Goal: Transaction & Acquisition: Purchase product/service

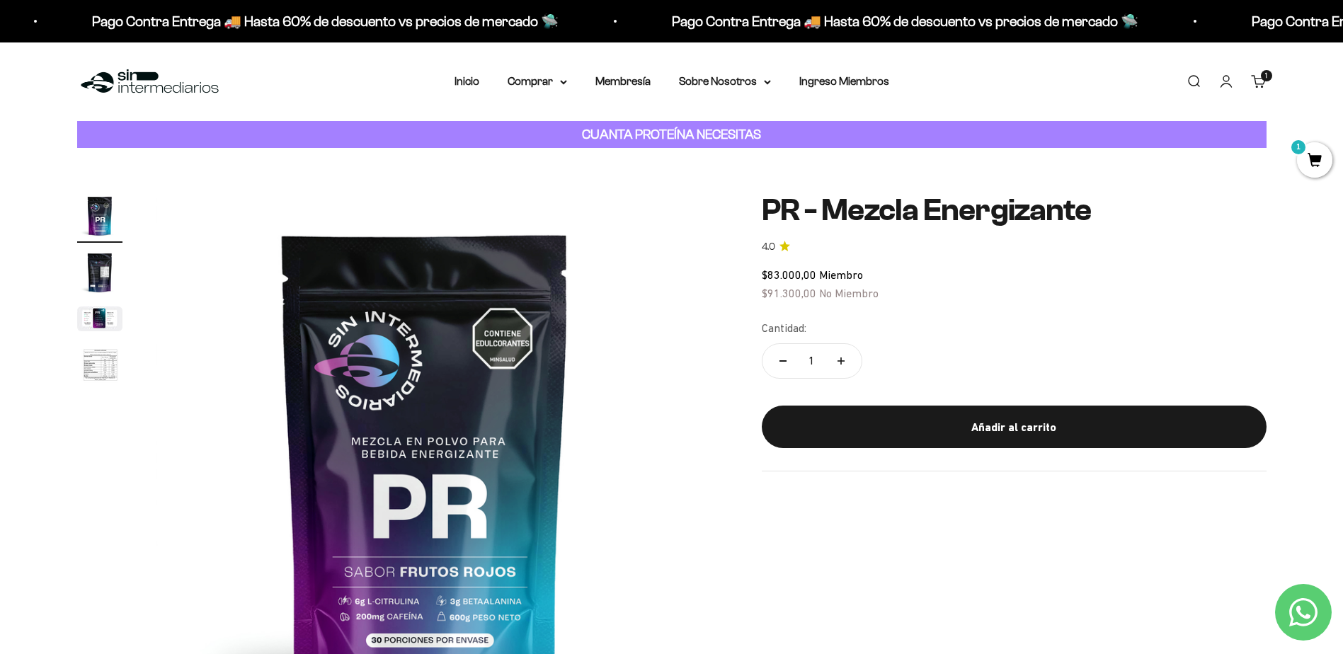
click at [1267, 81] on div "1 artículo 1" at bounding box center [1266, 75] width 11 height 11
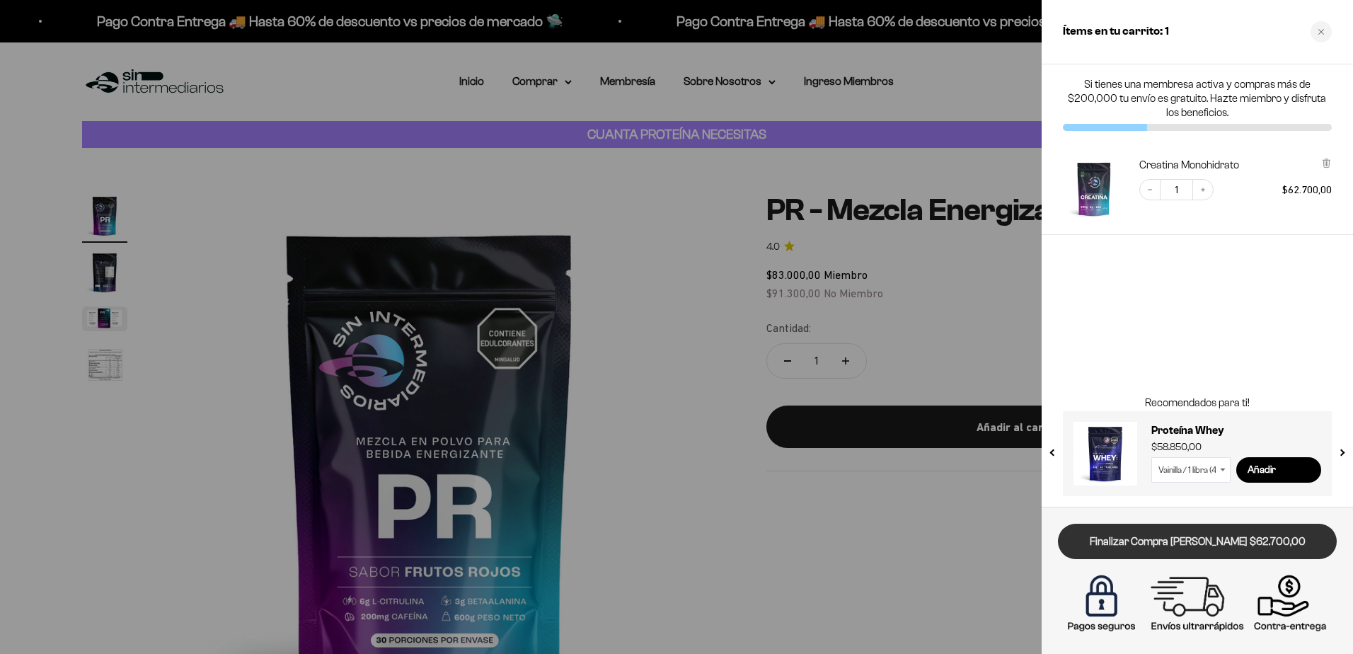
drag, startPoint x: 1196, startPoint y: 539, endPoint x: 1176, endPoint y: 545, distance: 20.6
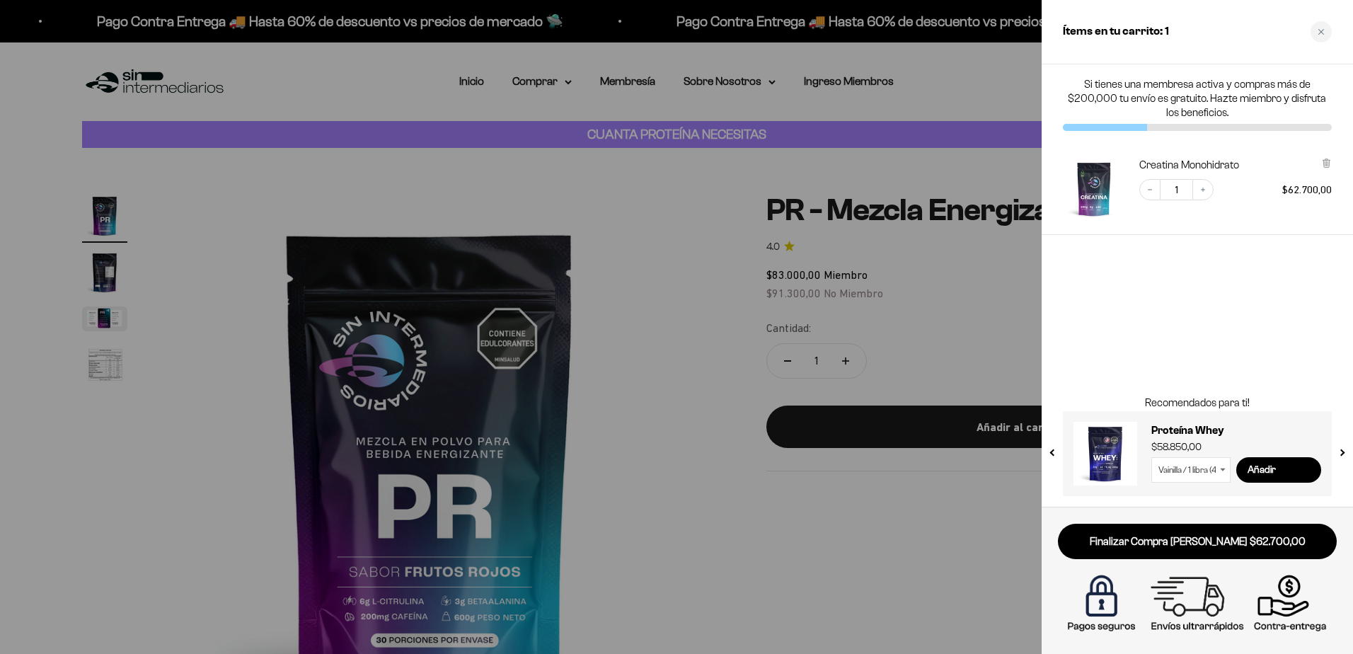
click at [1196, 540] on link "Finalizar Compra Segura $62.700,00" at bounding box center [1197, 542] width 279 height 36
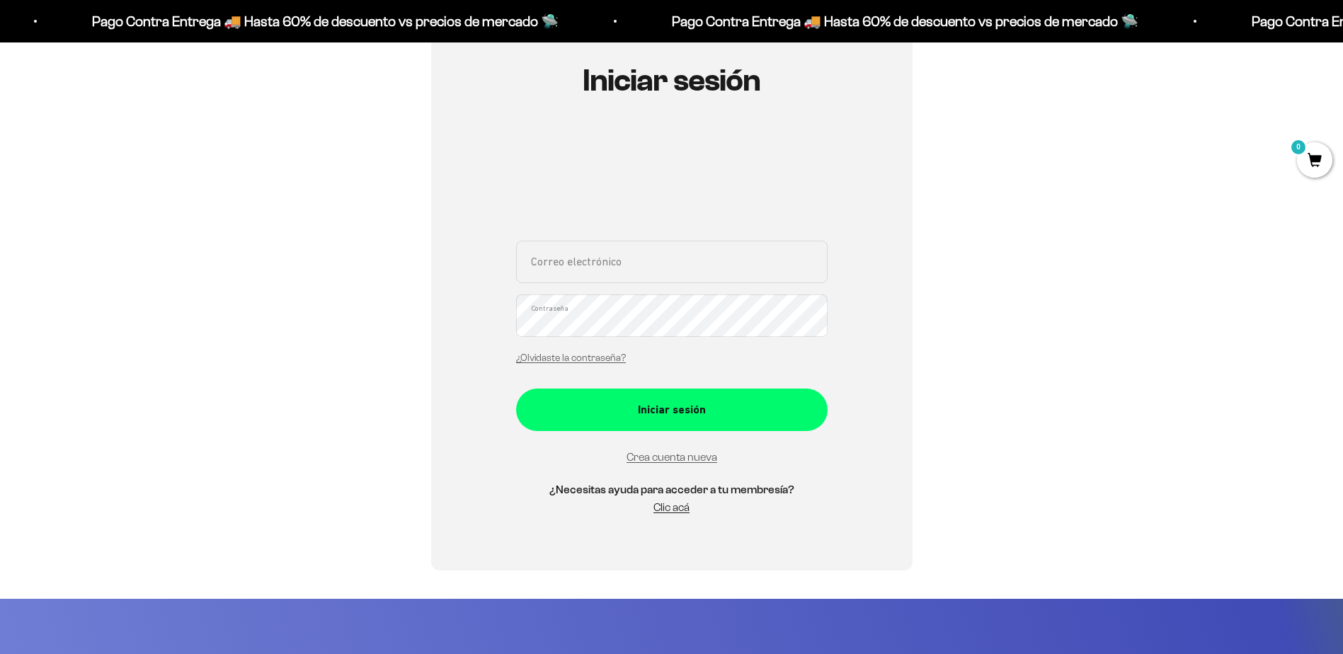
scroll to position [118, 0]
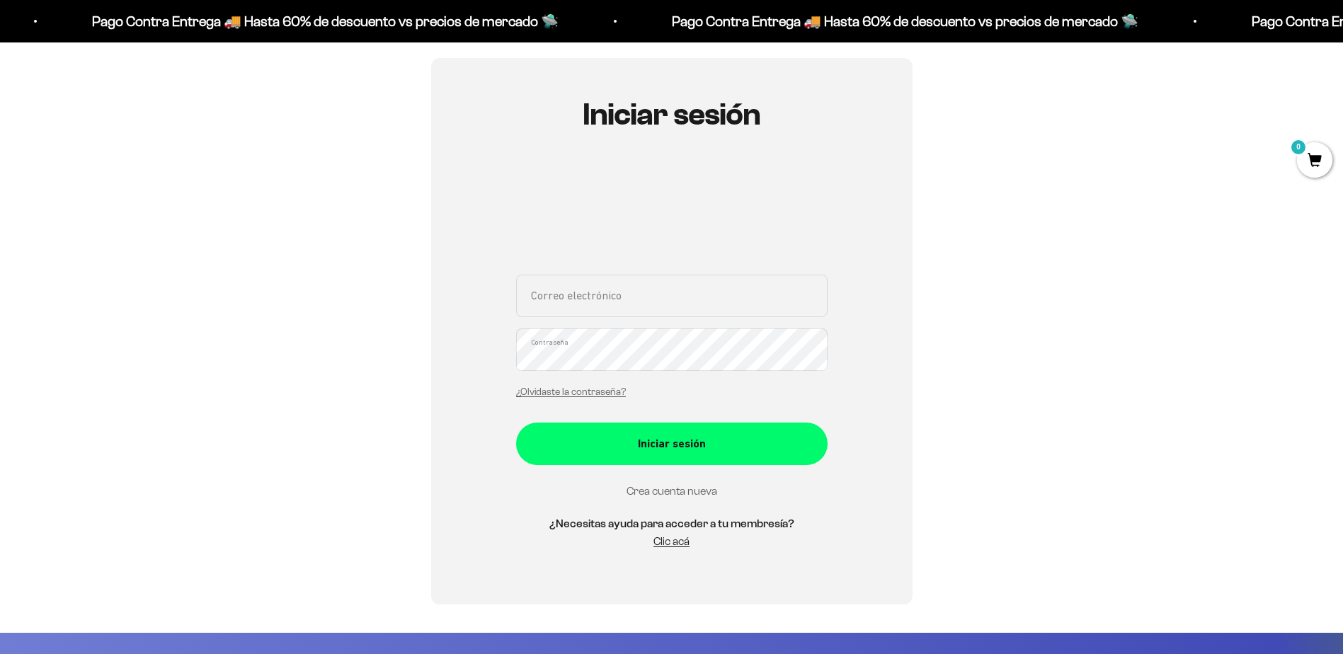
click at [658, 491] on link "Crea cuenta nueva" at bounding box center [671, 491] width 91 height 12
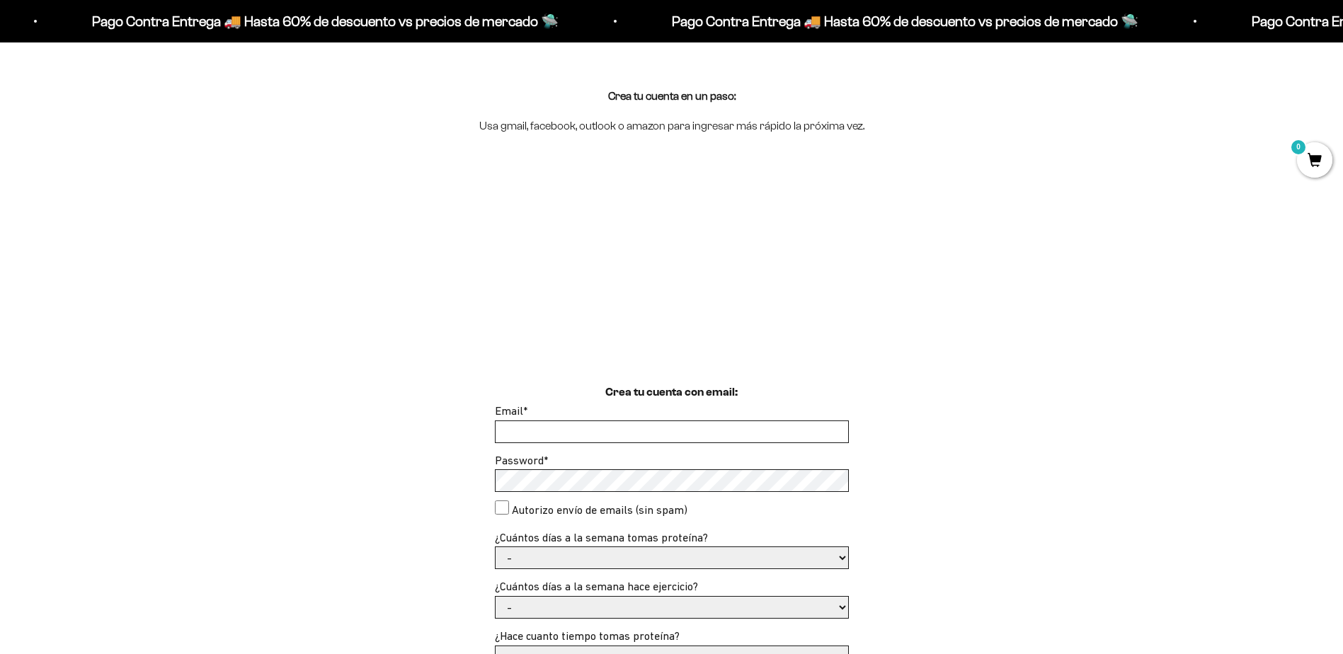
scroll to position [236, 0]
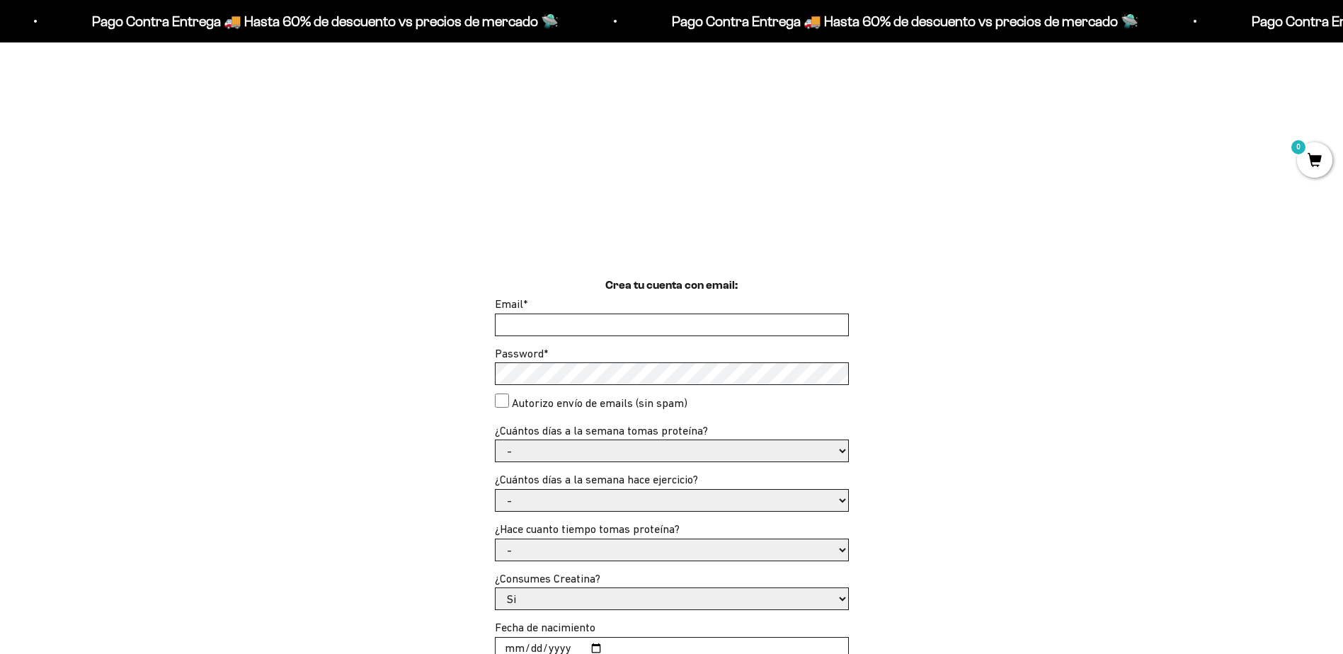
click at [514, 321] on input "Email *" at bounding box center [671, 324] width 353 height 21
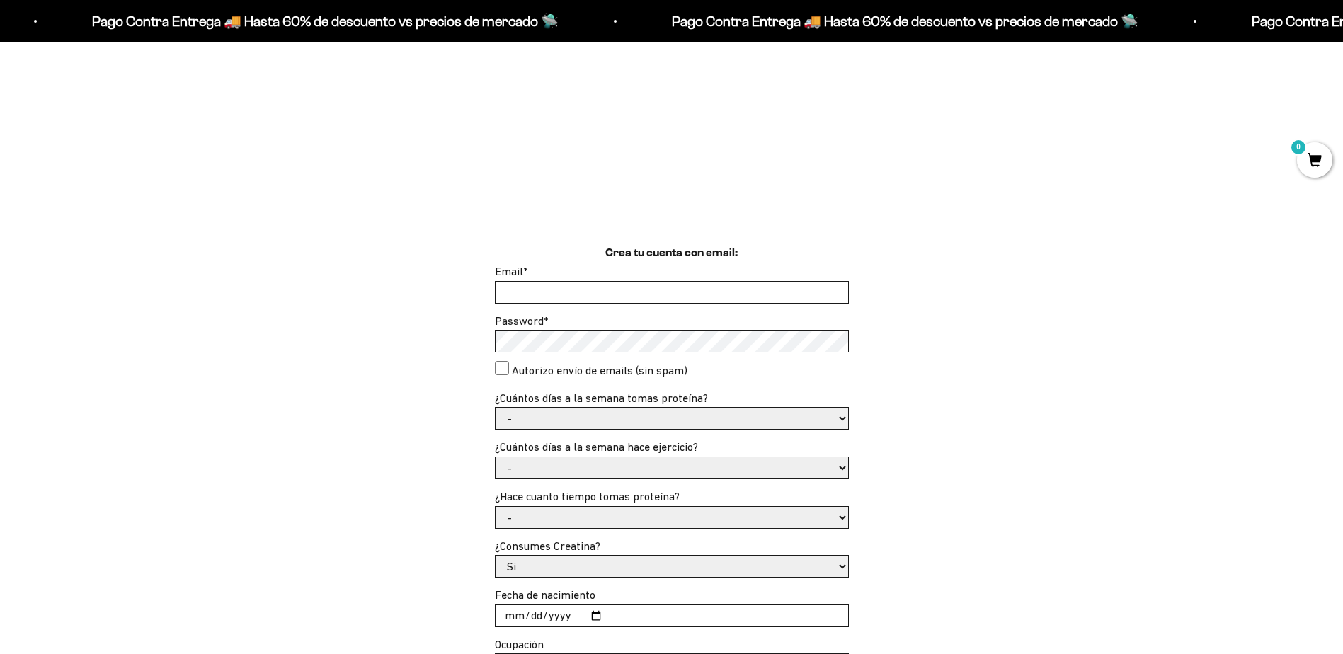
type input "julian970522@gmail.com"
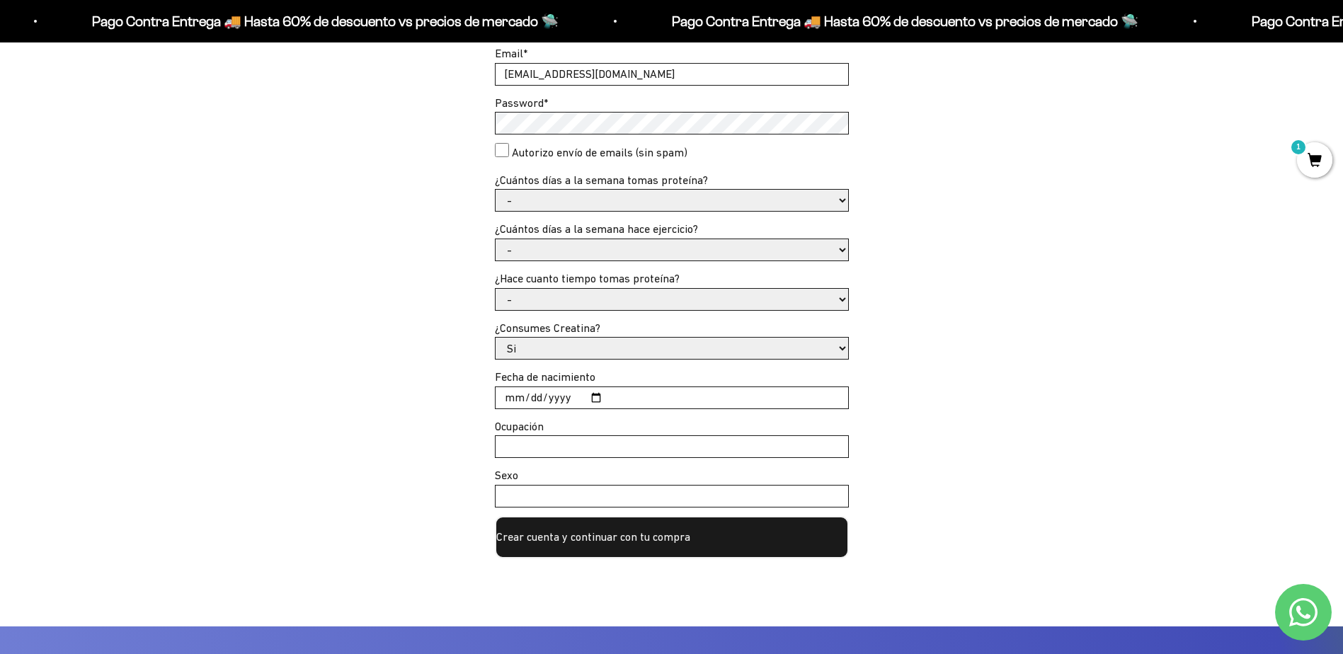
scroll to position [354, 0]
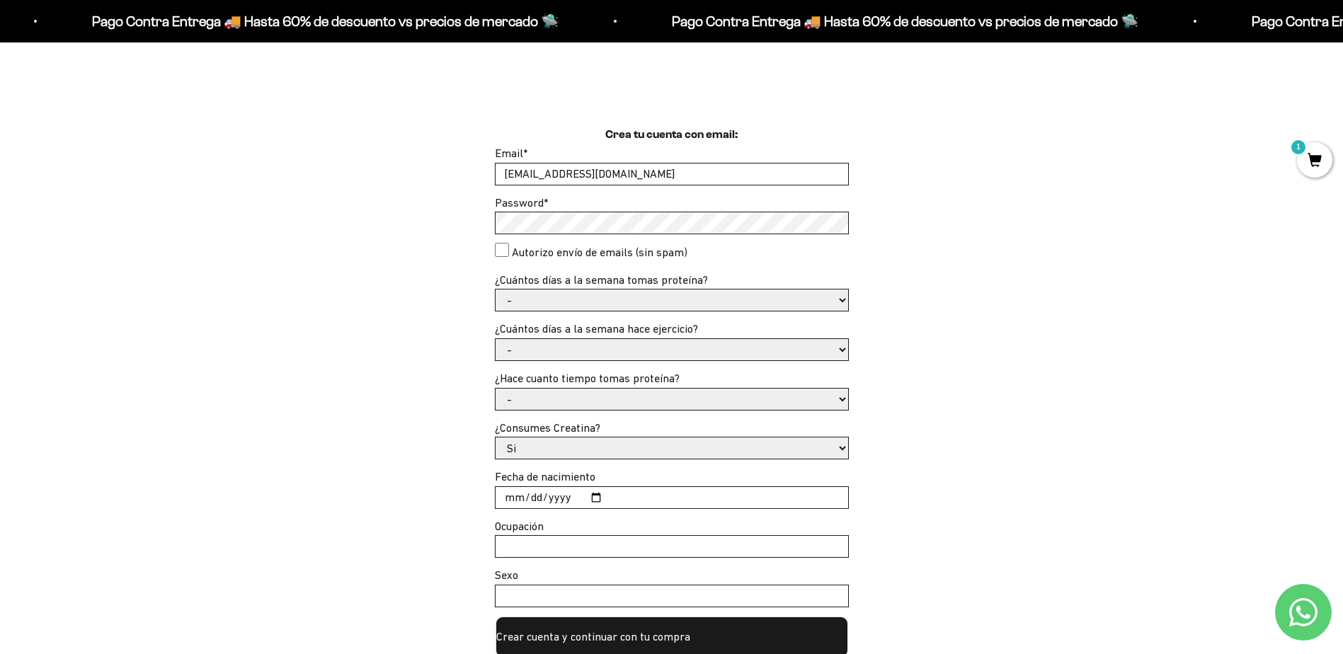
click at [529, 298] on select "- 1 o 2 3 a 5 6 o 7" at bounding box center [671, 300] width 353 height 21
select select "3 a 5"
click at [495, 290] on select "- 1 o 2 3 a 5 6 o 7" at bounding box center [671, 300] width 353 height 21
click at [546, 355] on select "- No hago 1 a 2 días 3 a 5 días 6 o 7 días" at bounding box center [671, 349] width 353 height 21
select select "6 o 7 días"
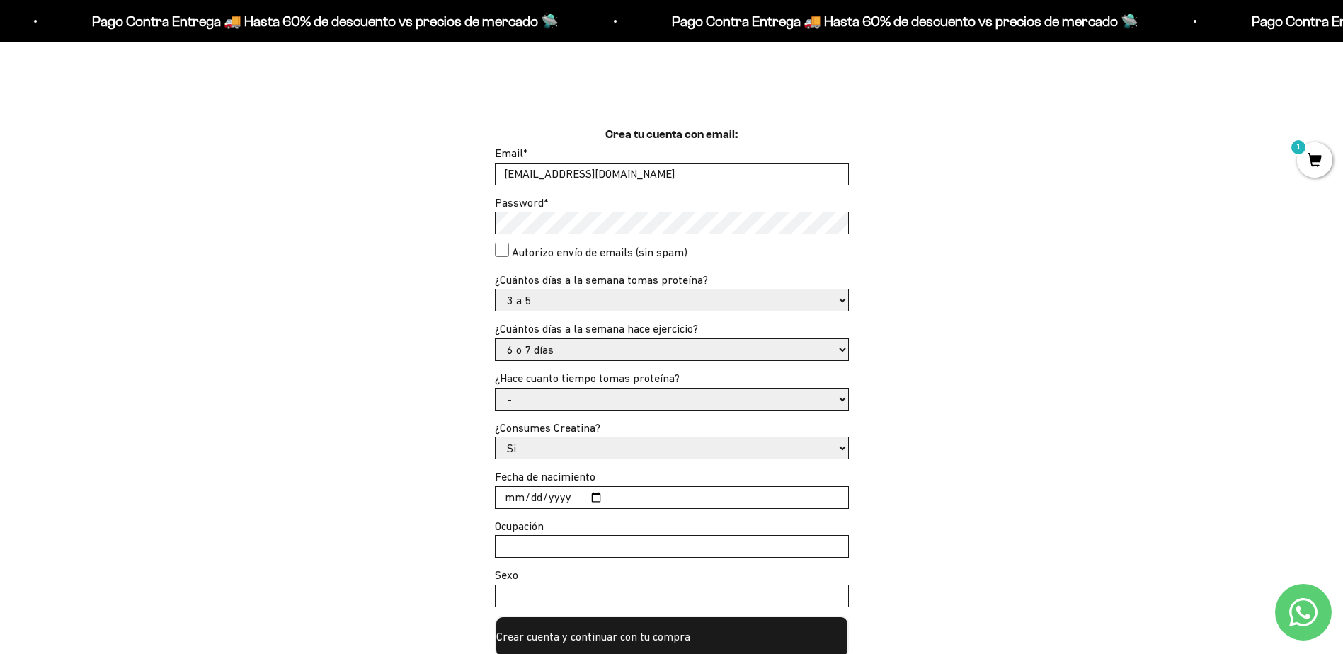
click at [495, 339] on select "- No hago 1 a 2 días 3 a 5 días 6 o 7 días" at bounding box center [671, 349] width 353 height 21
click at [539, 397] on select "- Apenas estoy empezando Menos de 6 meses Más de 6 meses Hace más de un año" at bounding box center [671, 399] width 353 height 21
select select "Hace más de un año"
click at [495, 389] on select "- Apenas estoy empezando Menos de 6 meses Más de 6 meses Hace más de un año" at bounding box center [671, 399] width 353 height 21
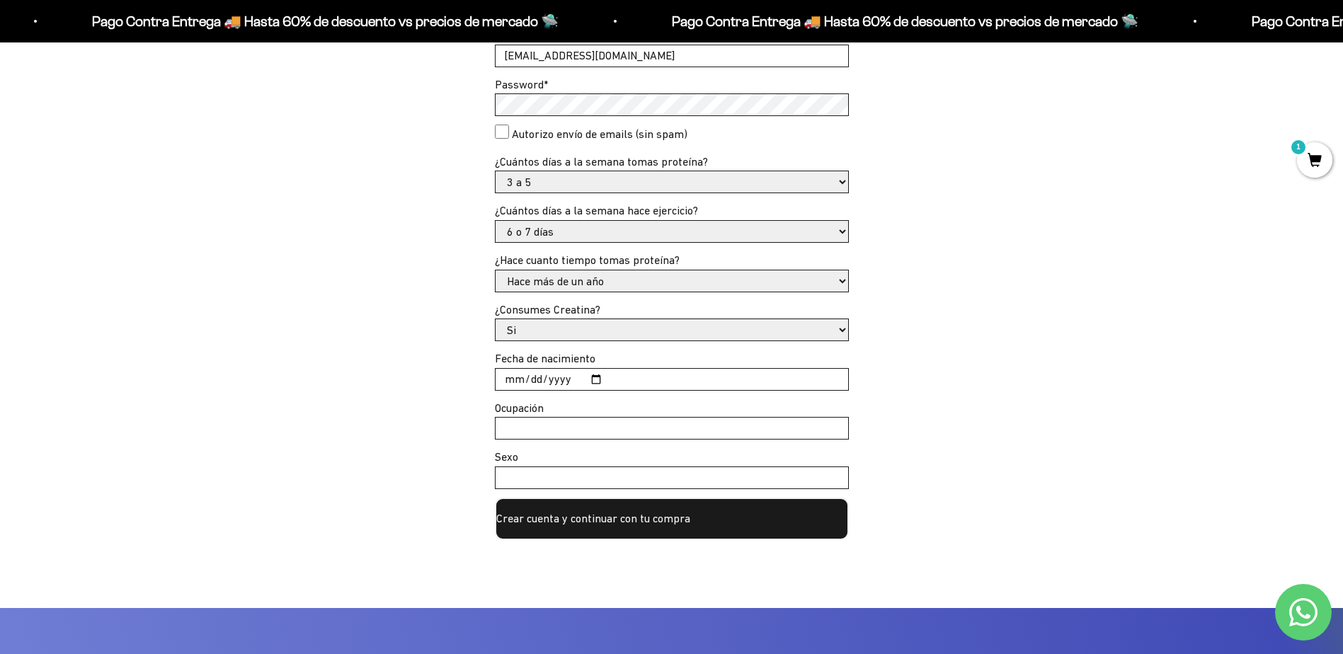
click at [554, 322] on select "Si No" at bounding box center [671, 329] width 353 height 21
click at [649, 382] on input "Fecha de nacimiento" at bounding box center [671, 379] width 353 height 21
click at [592, 380] on input "Fecha de nacimiento" at bounding box center [671, 379] width 353 height 21
type input "1997-05-22"
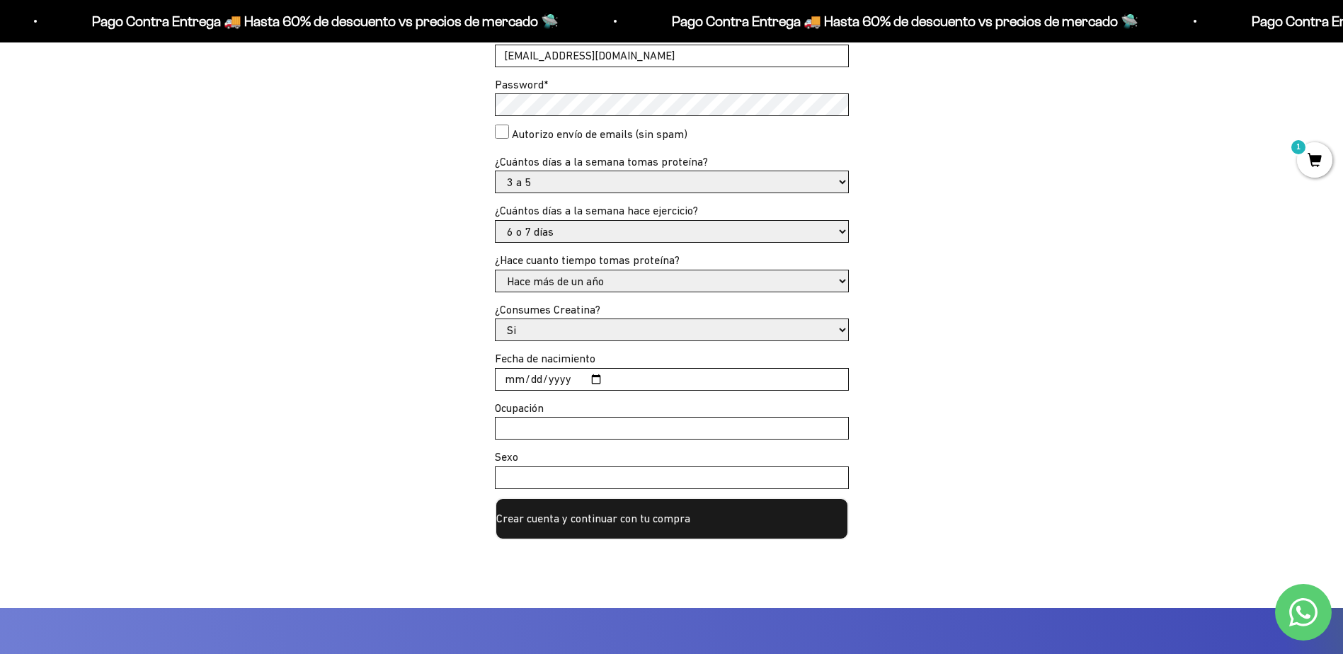
click at [535, 430] on input "Ocupación" at bounding box center [671, 428] width 353 height 21
click at [425, 431] on div "Crea tu cuenta con email: Email * julian970522@gmail.com Password * Autorizo en…" at bounding box center [671, 274] width 1189 height 532
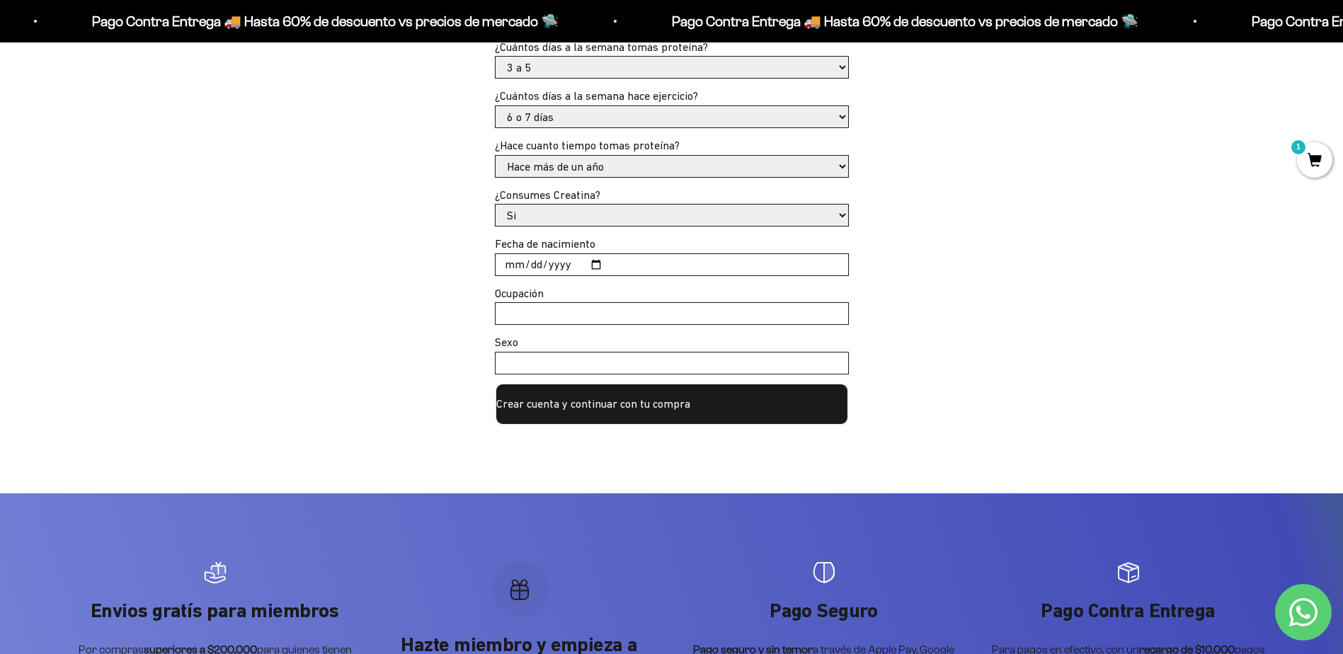
scroll to position [590, 0]
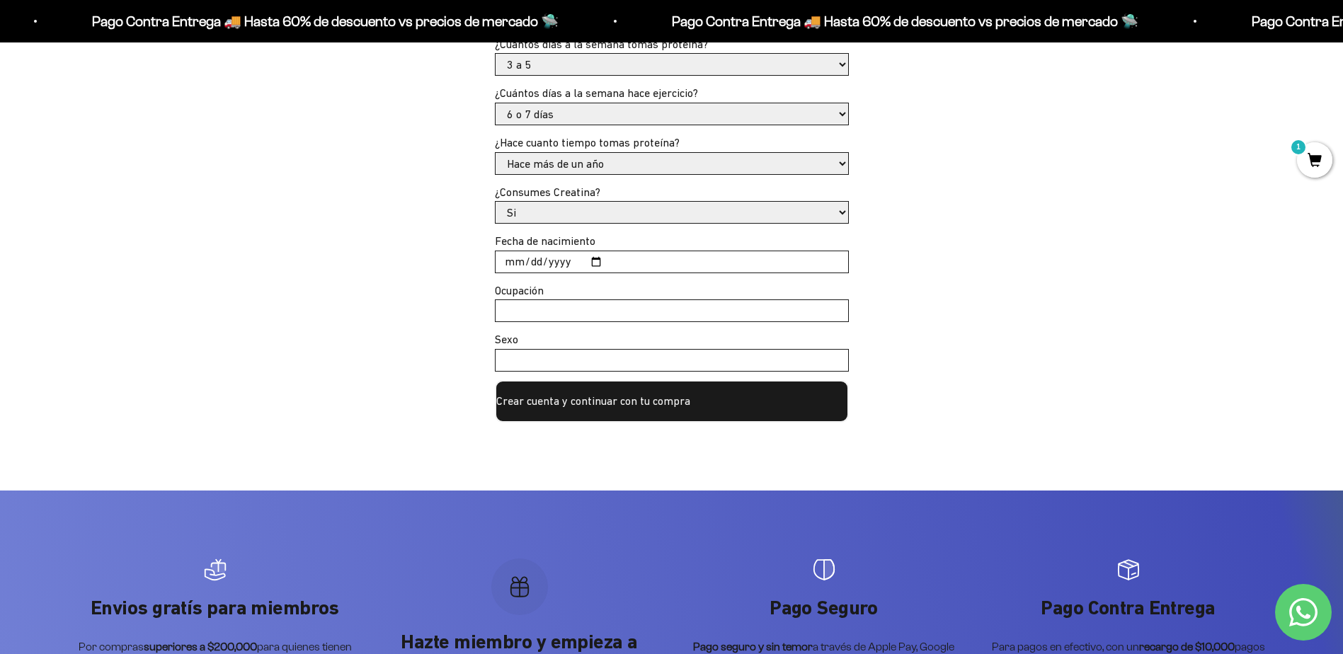
click at [563, 362] on input "Sexo" at bounding box center [671, 360] width 353 height 21
click at [405, 425] on div "Crea tu cuenta con email: Email * julian970522@gmail.com Password * Autorizo en…" at bounding box center [671, 190] width 1343 height 600
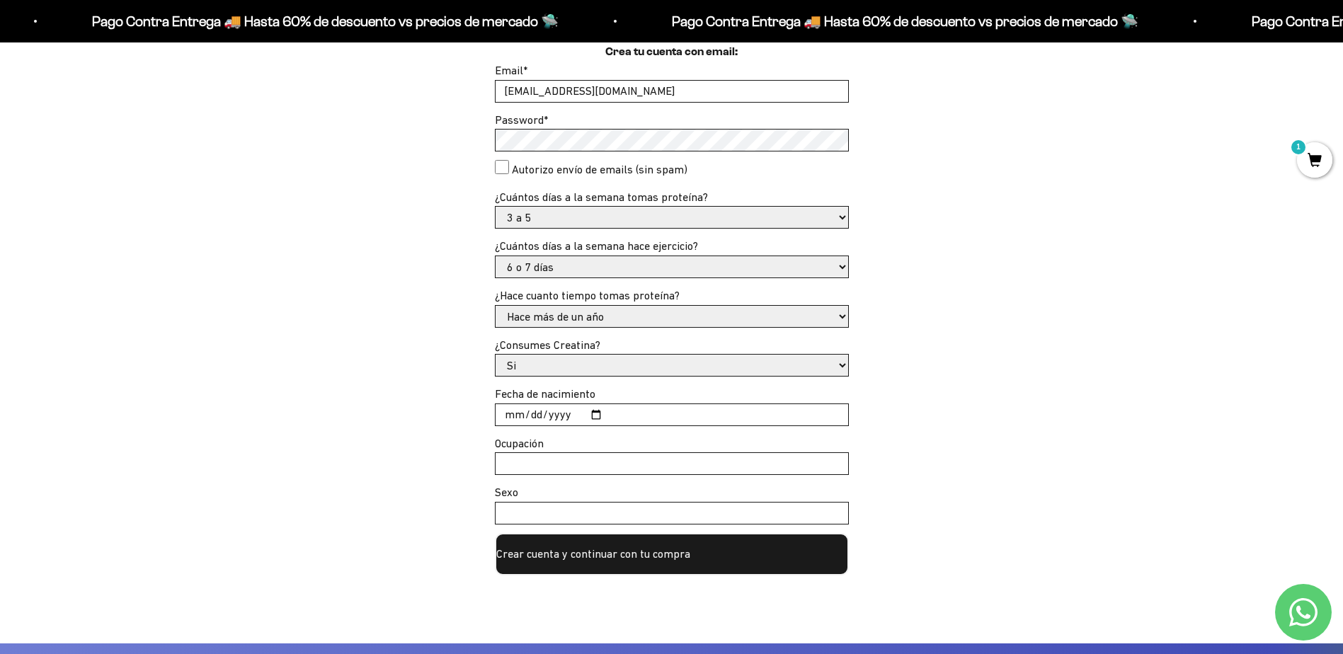
scroll to position [472, 0]
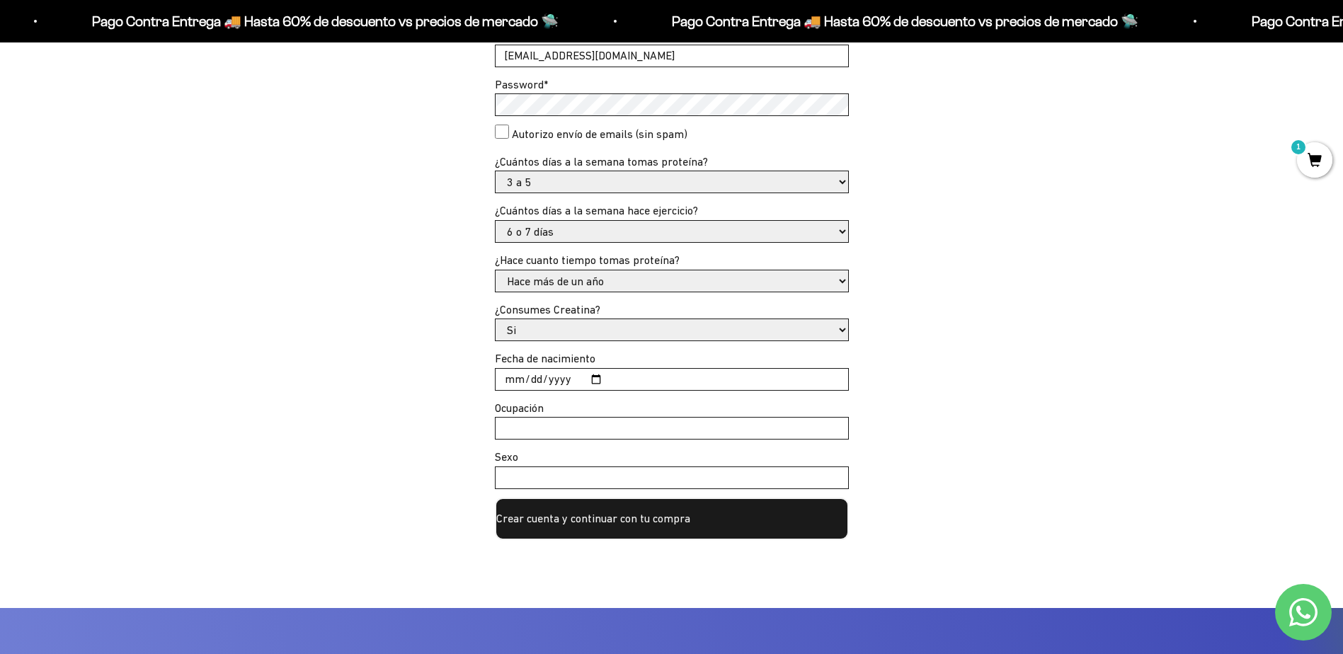
click at [640, 525] on button "Crear cuenta y continuar con tu compra" at bounding box center [672, 519] width 354 height 42
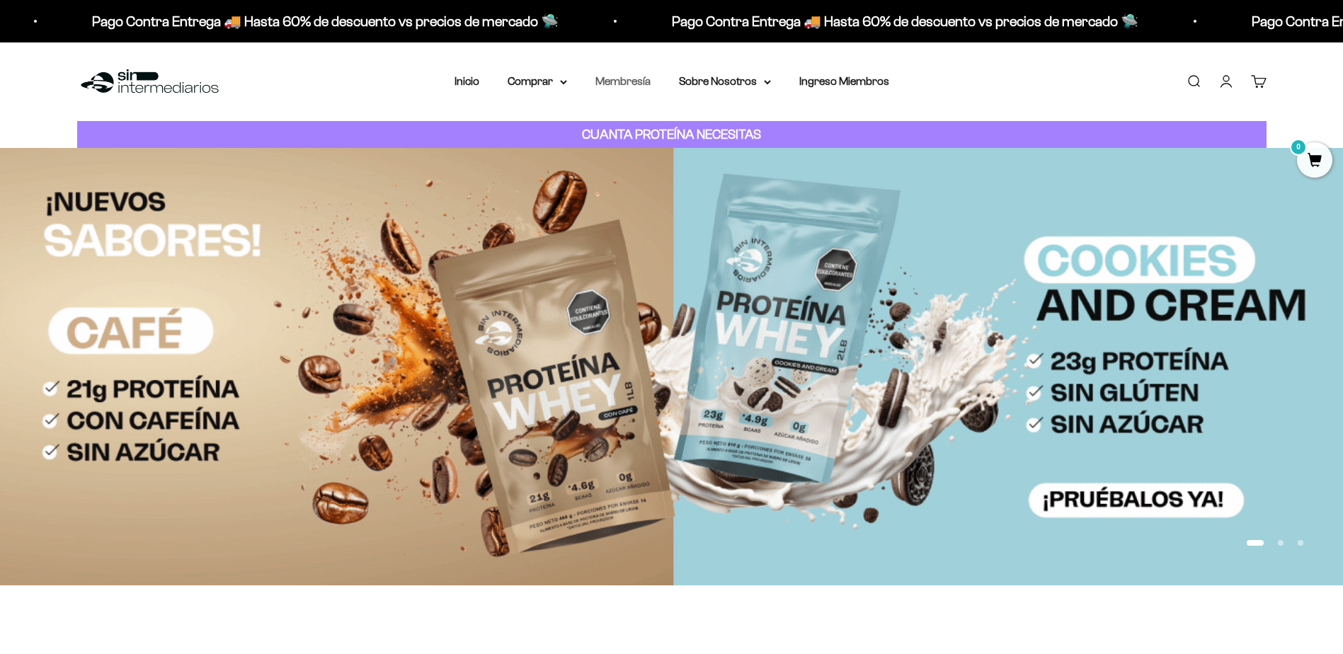
click at [634, 81] on link "Membresía" at bounding box center [622, 81] width 55 height 12
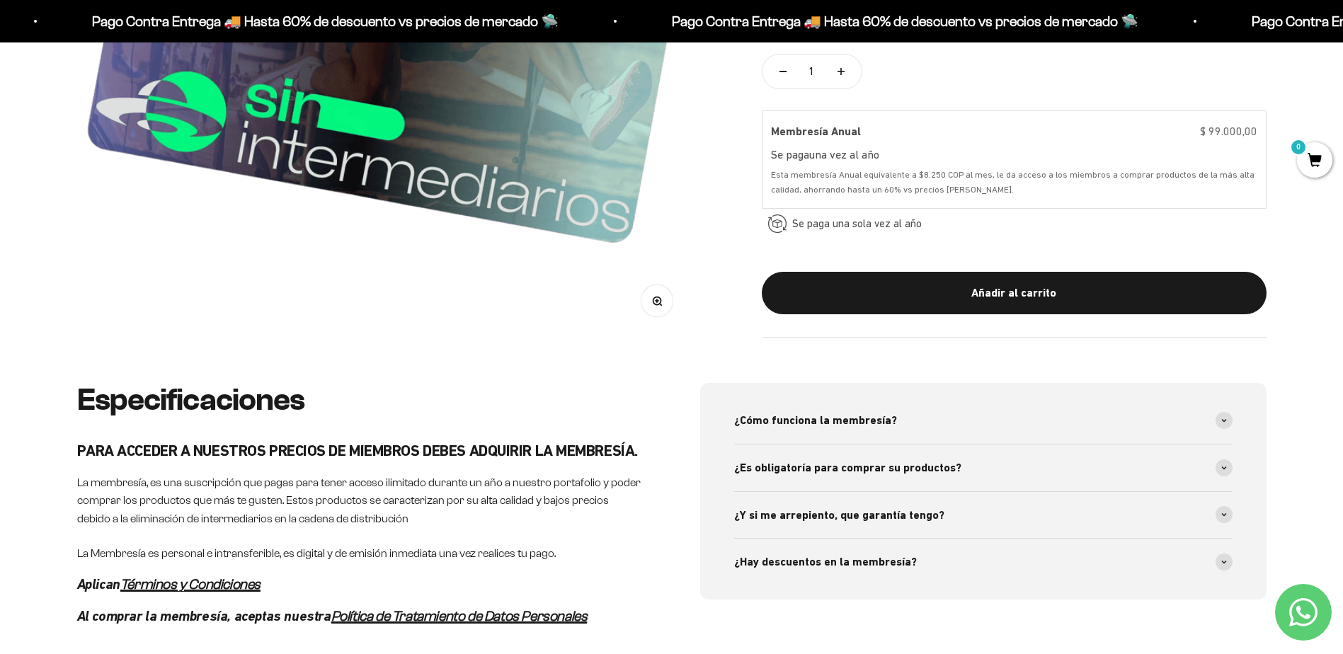
scroll to position [708, 0]
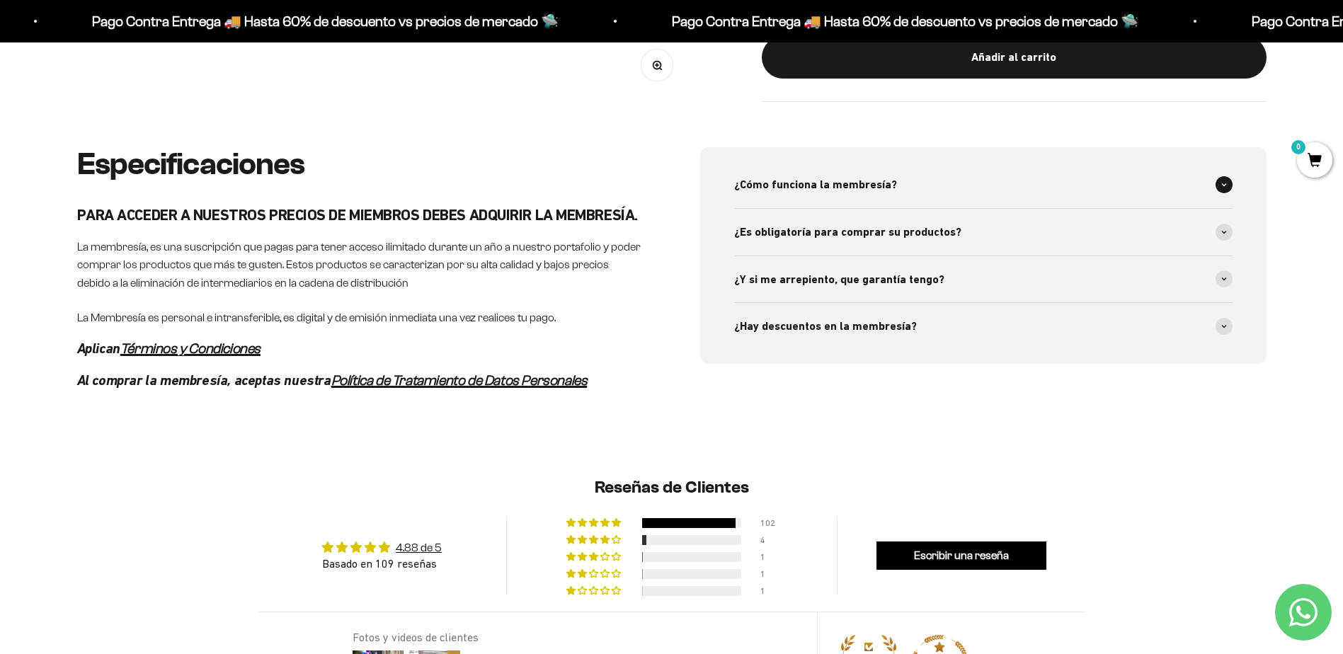
click at [921, 177] on div "¿Cómo funciona la membresía?" at bounding box center [983, 184] width 498 height 47
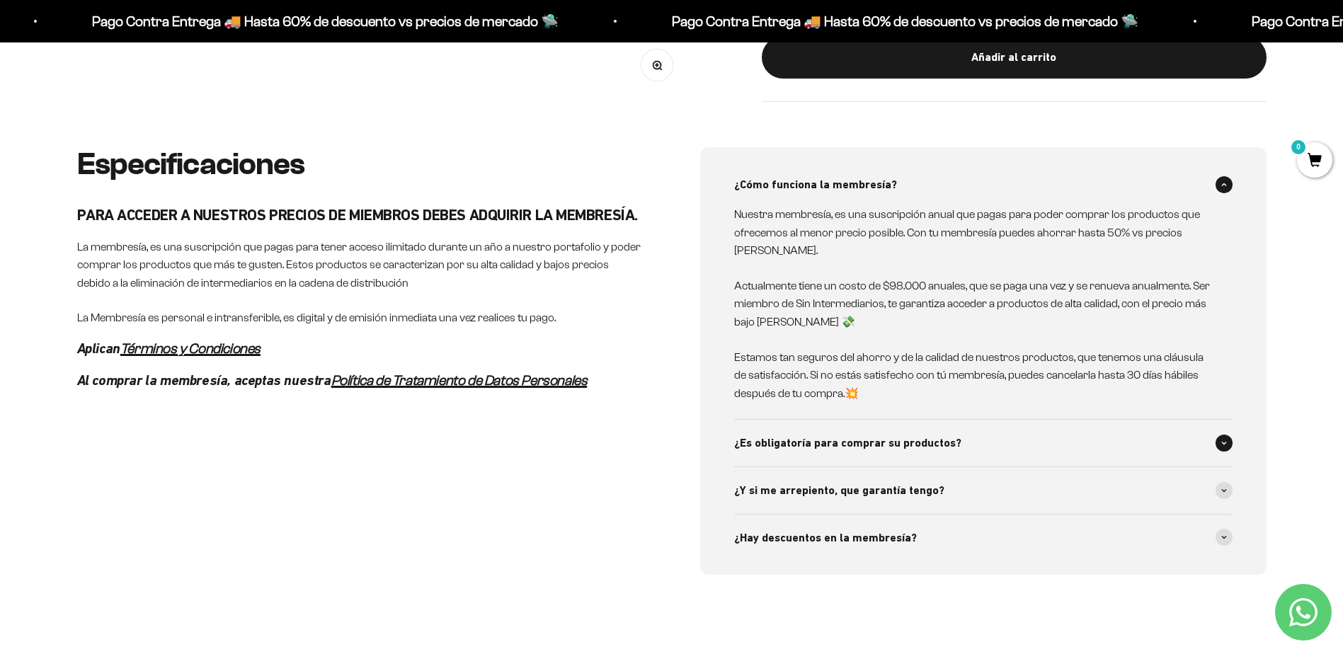
click at [854, 445] on span "¿Es obligatoría para comprar su productos?" at bounding box center [847, 443] width 227 height 18
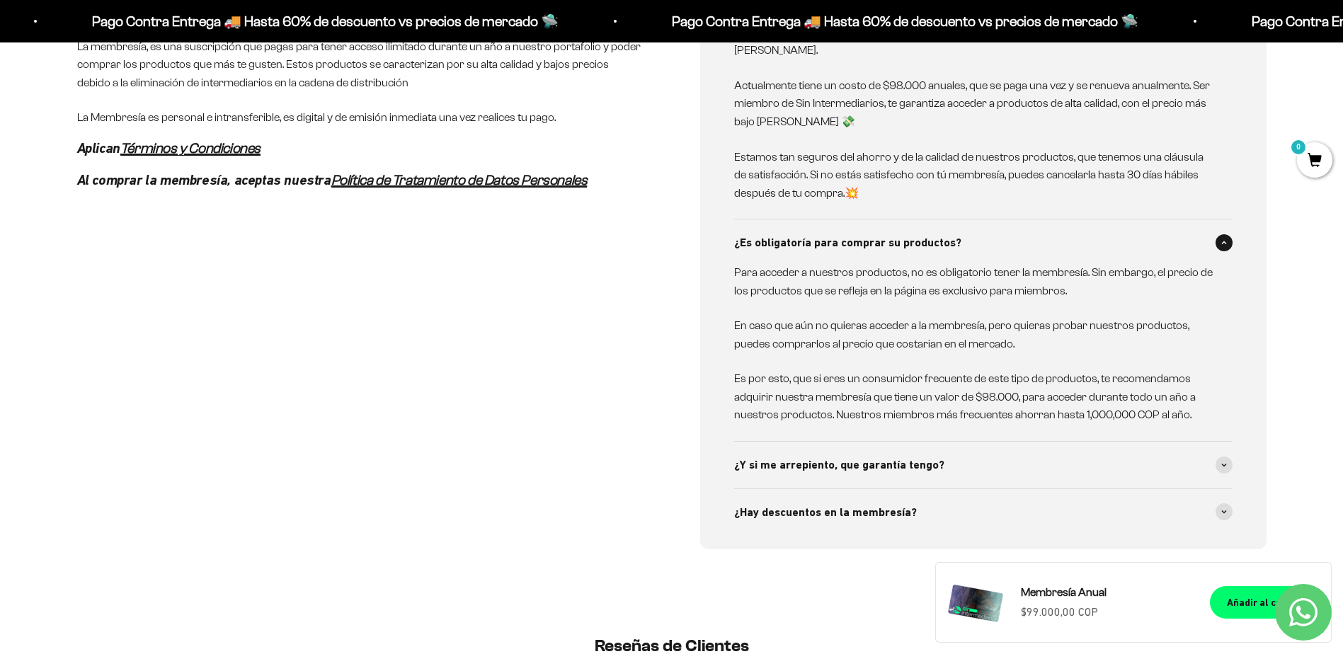
scroll to position [944, 0]
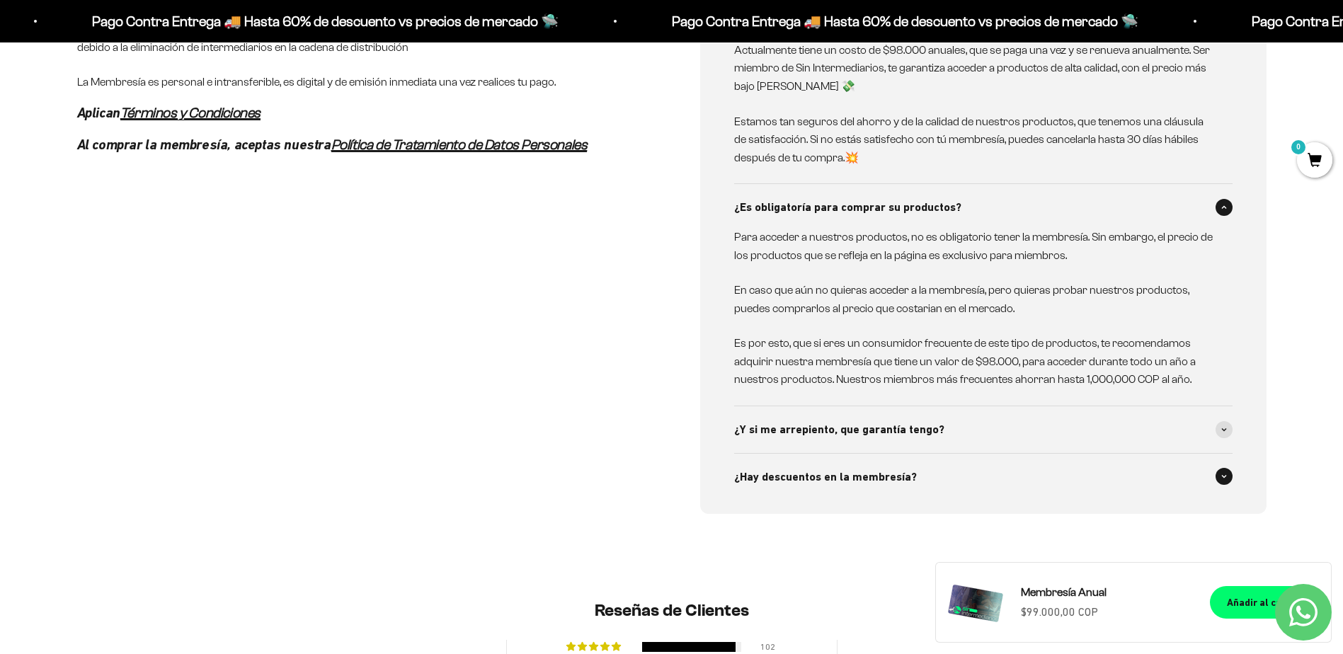
click at [752, 486] on div "¿Hay descuentos en la membresía?" at bounding box center [983, 477] width 498 height 47
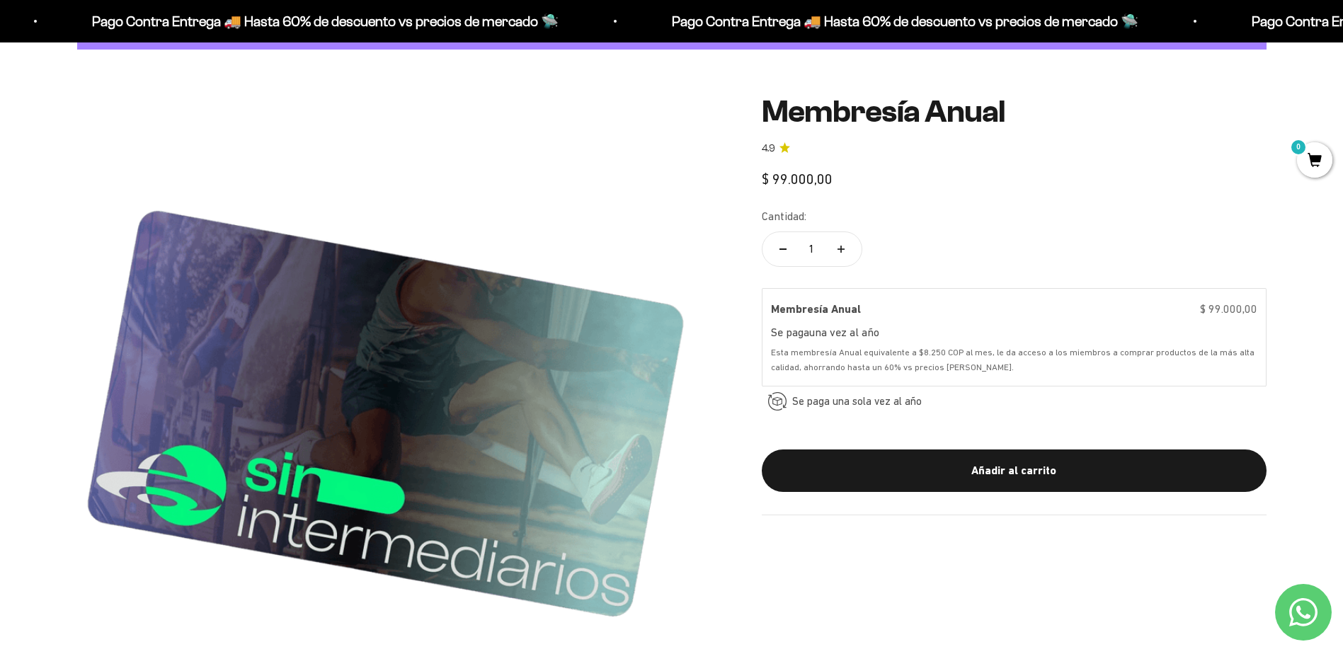
scroll to position [0, 0]
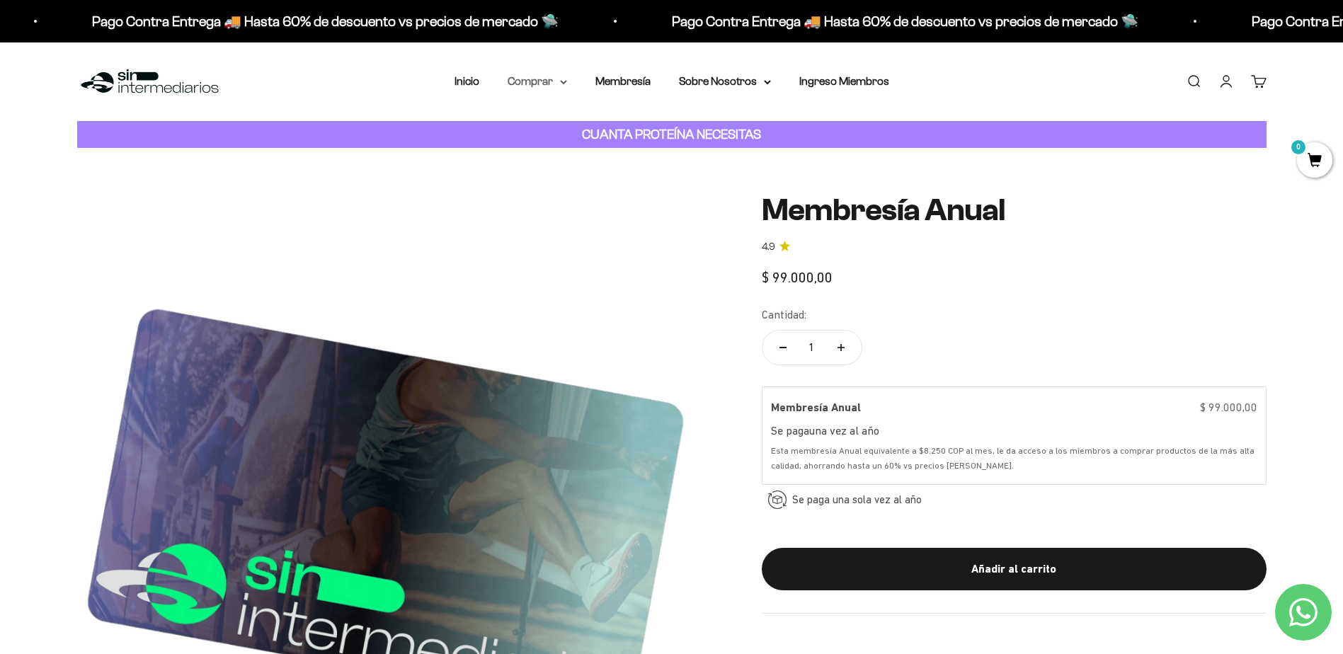
click at [538, 84] on summary "Comprar" at bounding box center [537, 81] width 59 height 18
click at [570, 151] on span "Otros Suplementos" at bounding box center [563, 153] width 95 height 12
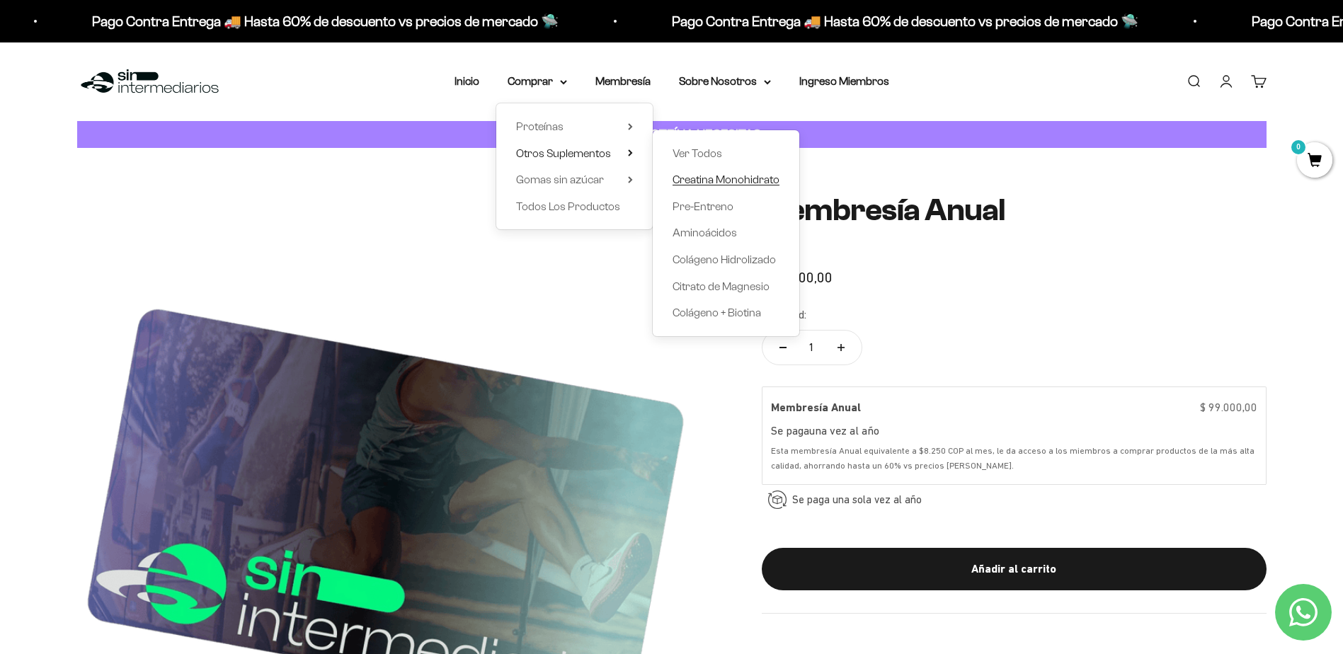
click at [699, 179] on span "Creatina Monohidrato" at bounding box center [725, 179] width 107 height 12
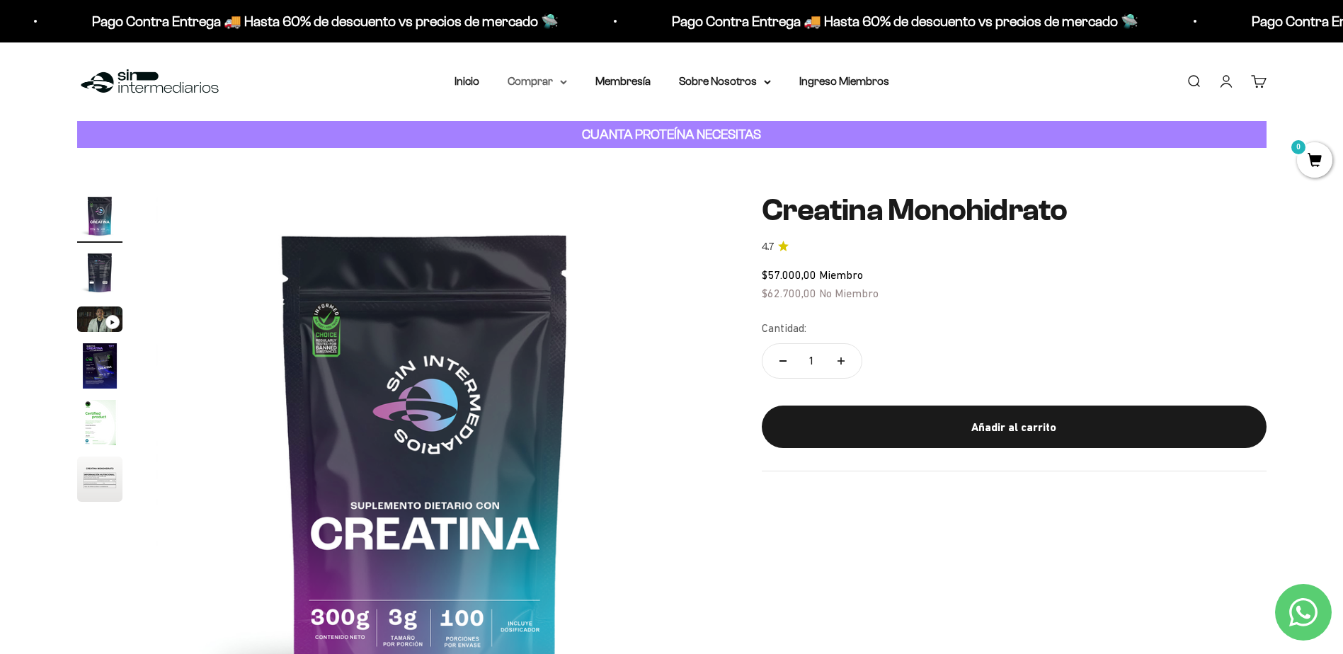
click at [542, 86] on summary "Comprar" at bounding box center [537, 81] width 59 height 18
click at [563, 121] on span "Proteínas" at bounding box center [539, 127] width 47 height 18
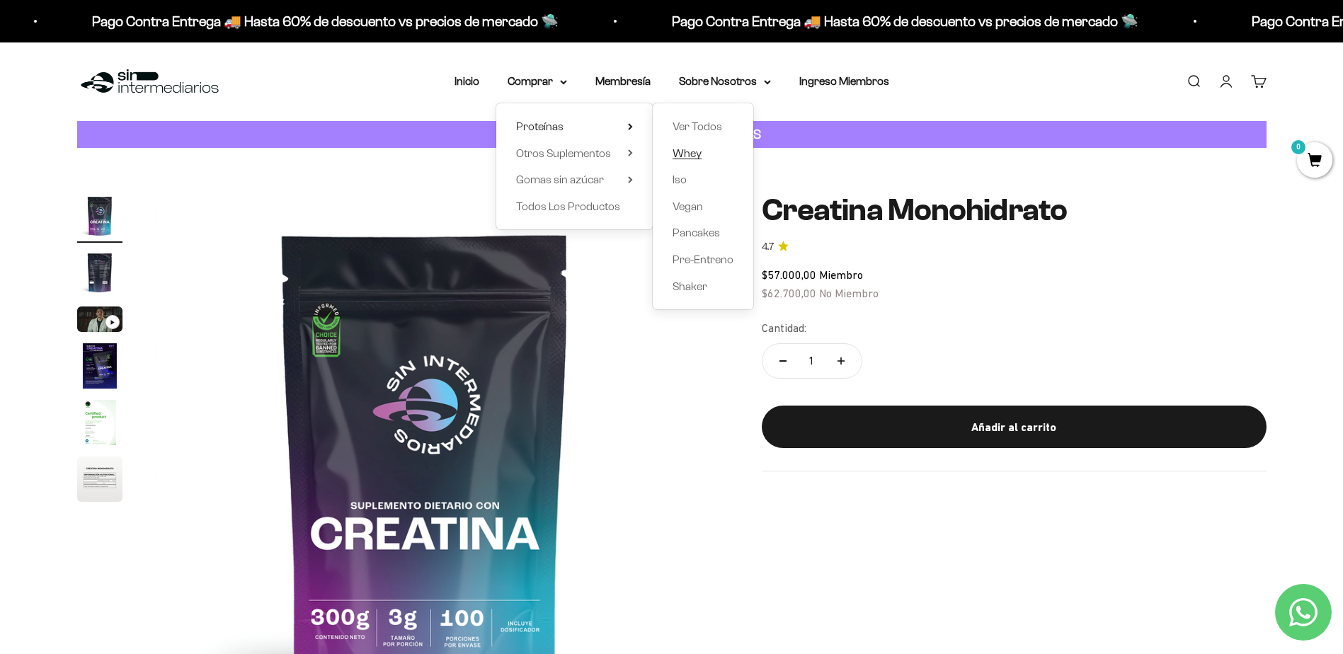
click at [682, 151] on span "Whey" at bounding box center [686, 153] width 29 height 12
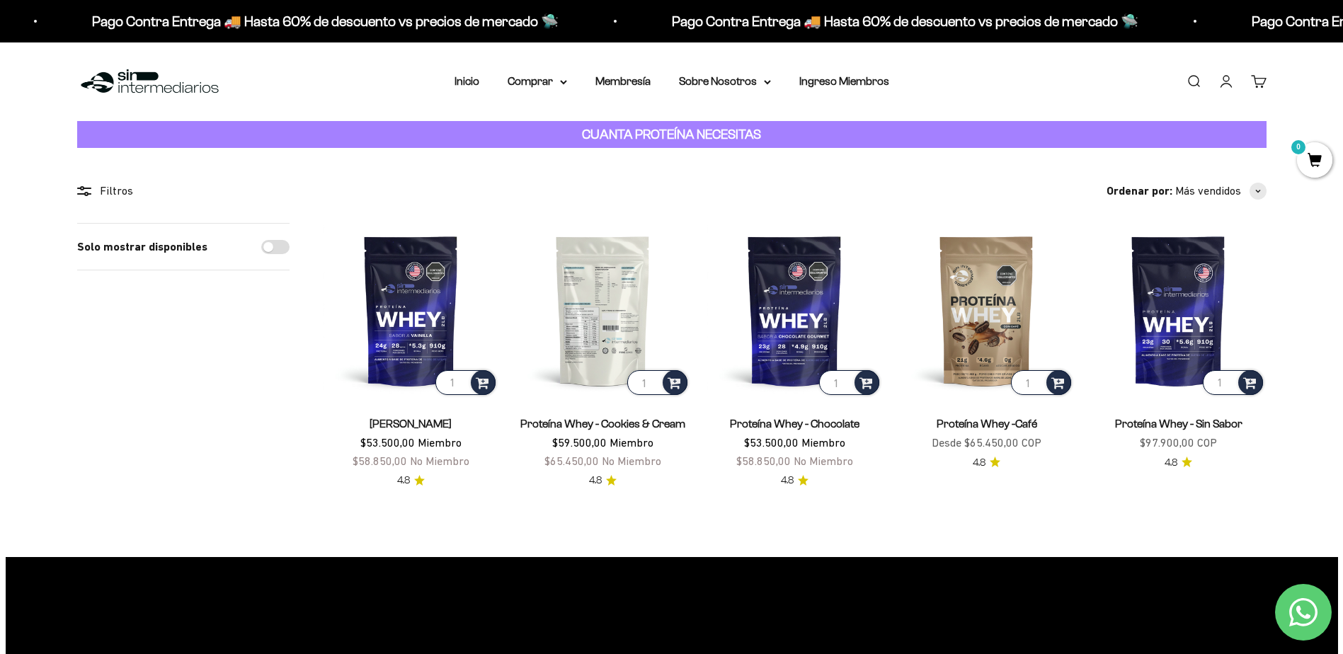
click at [626, 335] on img at bounding box center [602, 310] width 175 height 175
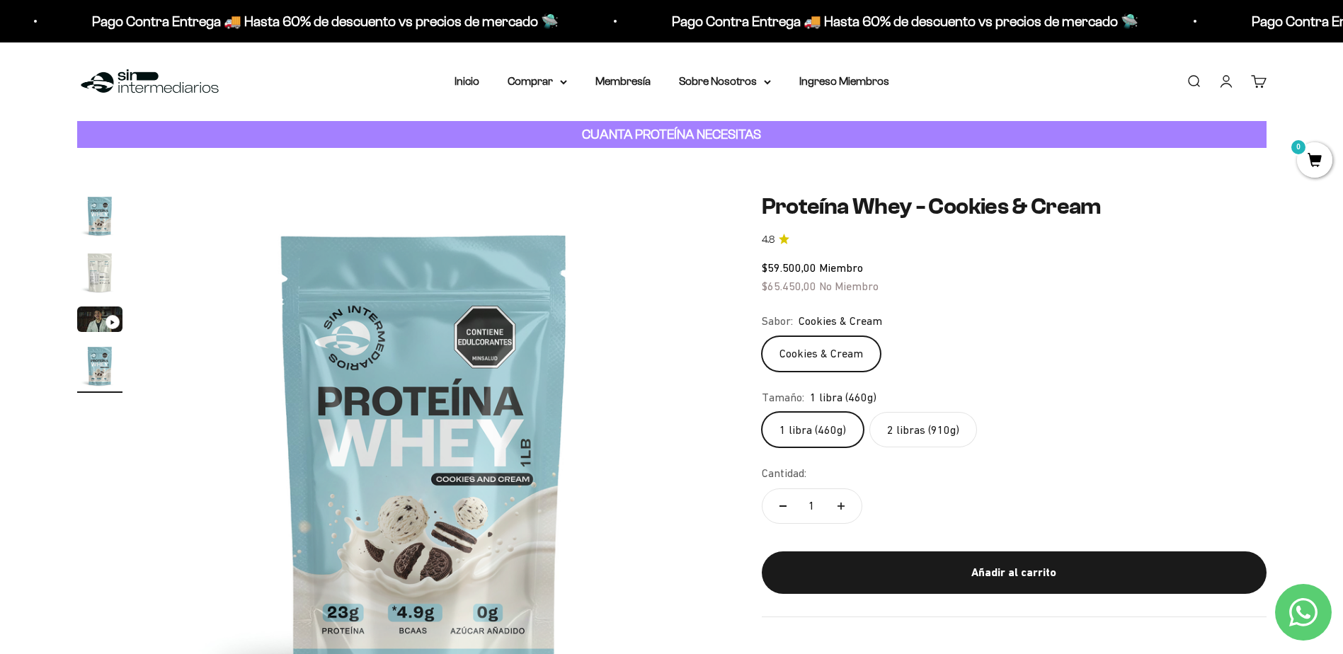
click at [927, 424] on label "2 libras (910g)" at bounding box center [923, 429] width 108 height 35
click at [762, 412] on input "2 libras (910g)" at bounding box center [761, 411] width 1 height 1
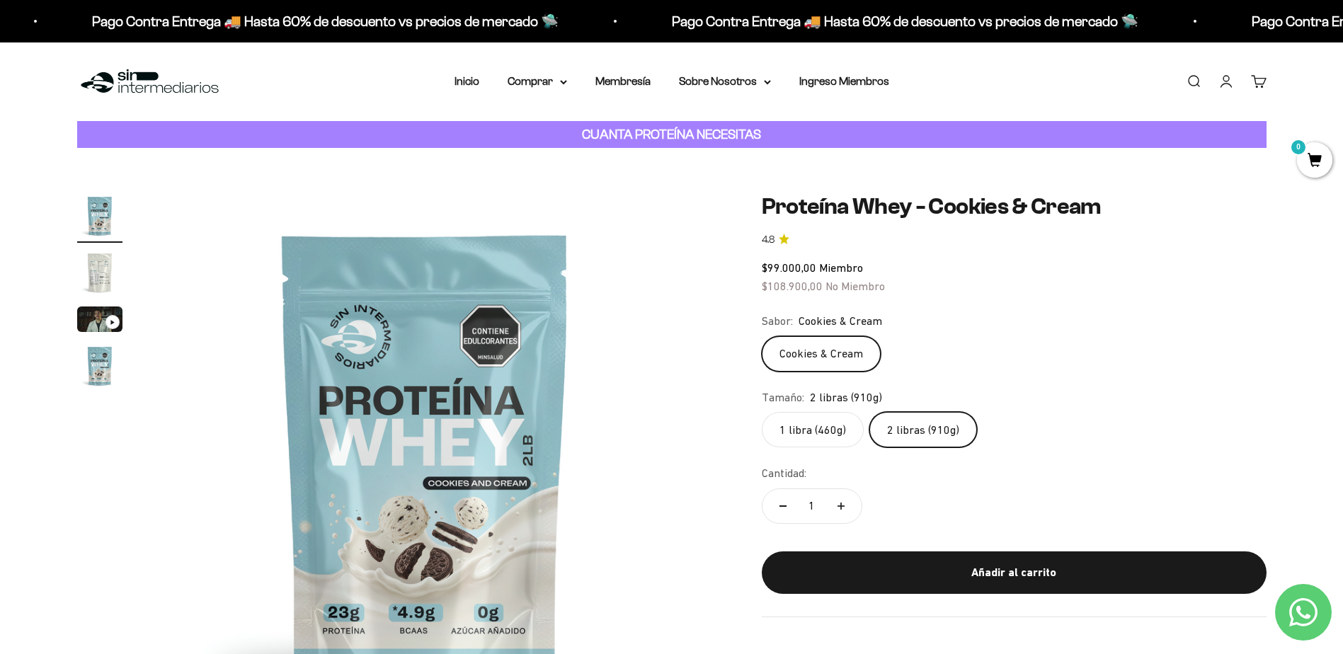
click at [1227, 83] on link "Cuenta" at bounding box center [1226, 82] width 16 height 16
